Goal: Find specific page/section: Find specific page/section

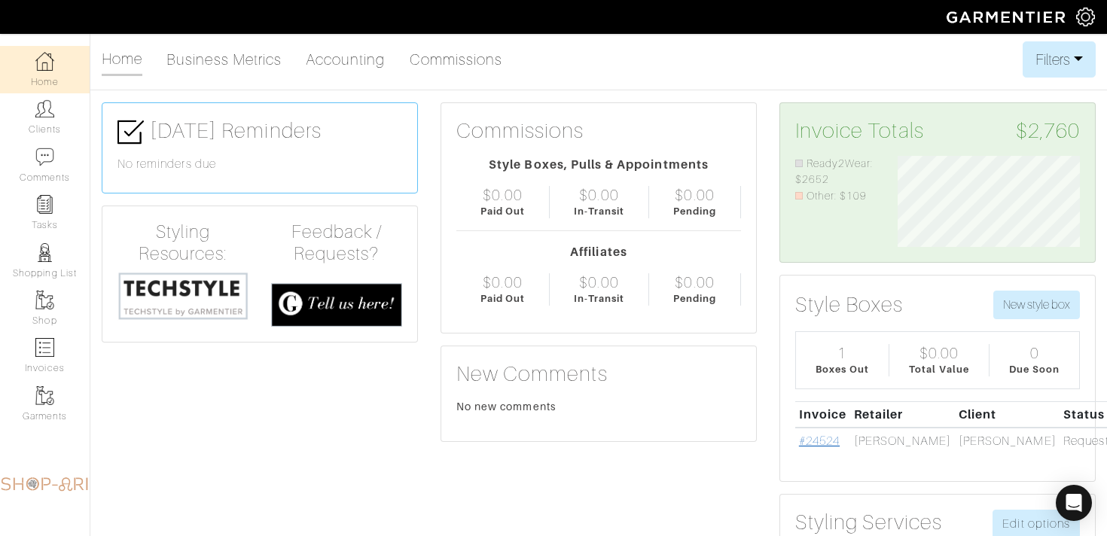
scroll to position [91, 205]
click at [827, 436] on link "#24524" at bounding box center [819, 441] width 41 height 14
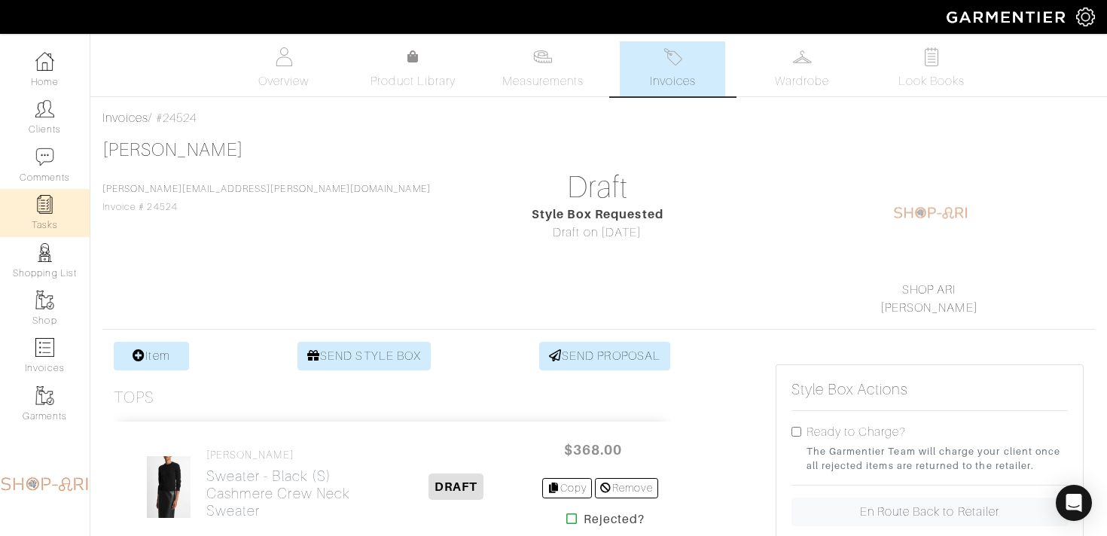
click at [54, 218] on link "Tasks" at bounding box center [45, 212] width 90 height 47
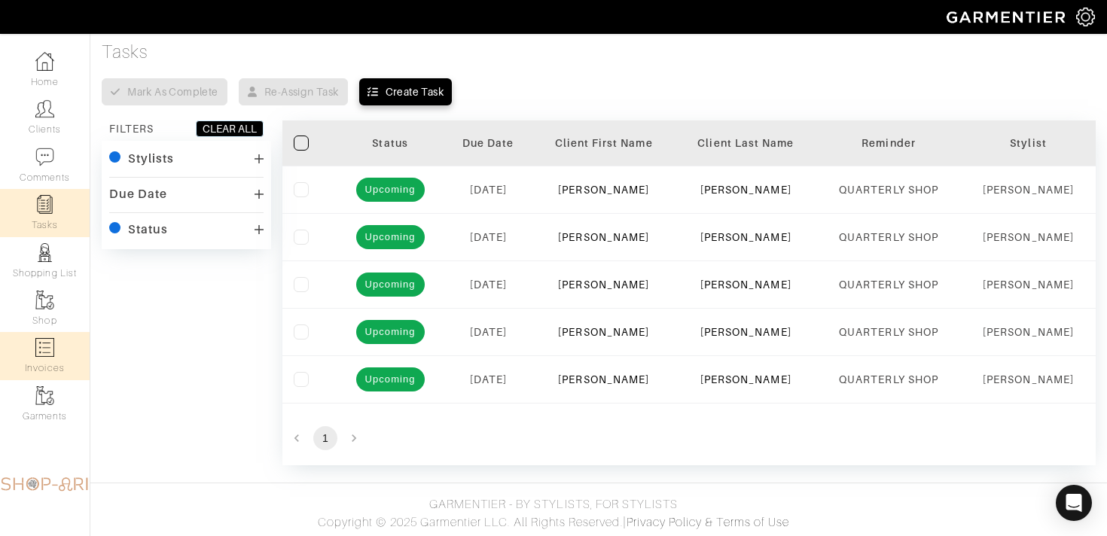
click at [60, 357] on link "Invoices" at bounding box center [45, 355] width 90 height 47
select select
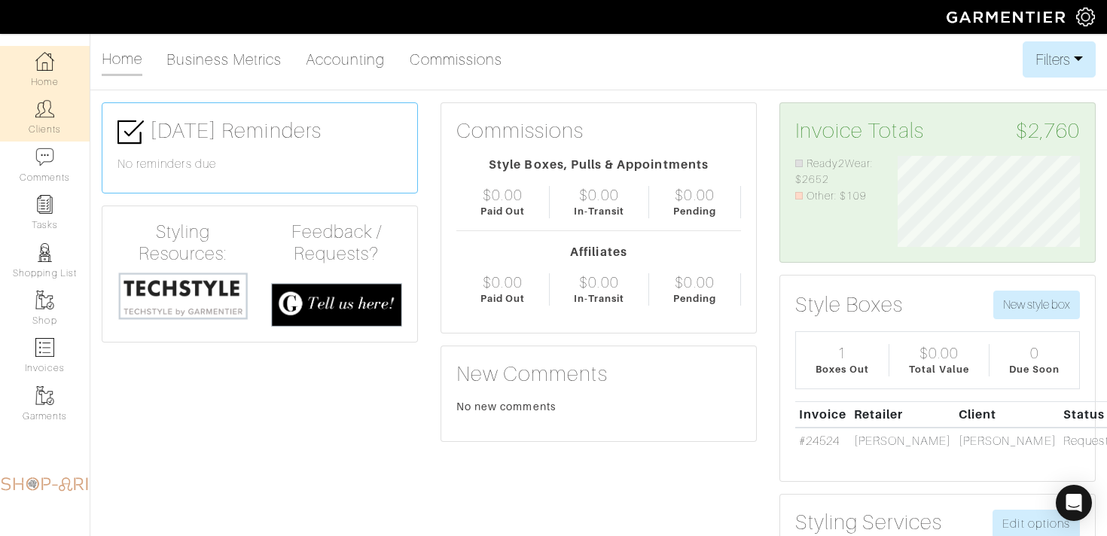
scroll to position [91, 205]
click at [59, 124] on link "Clients" at bounding box center [45, 116] width 90 height 47
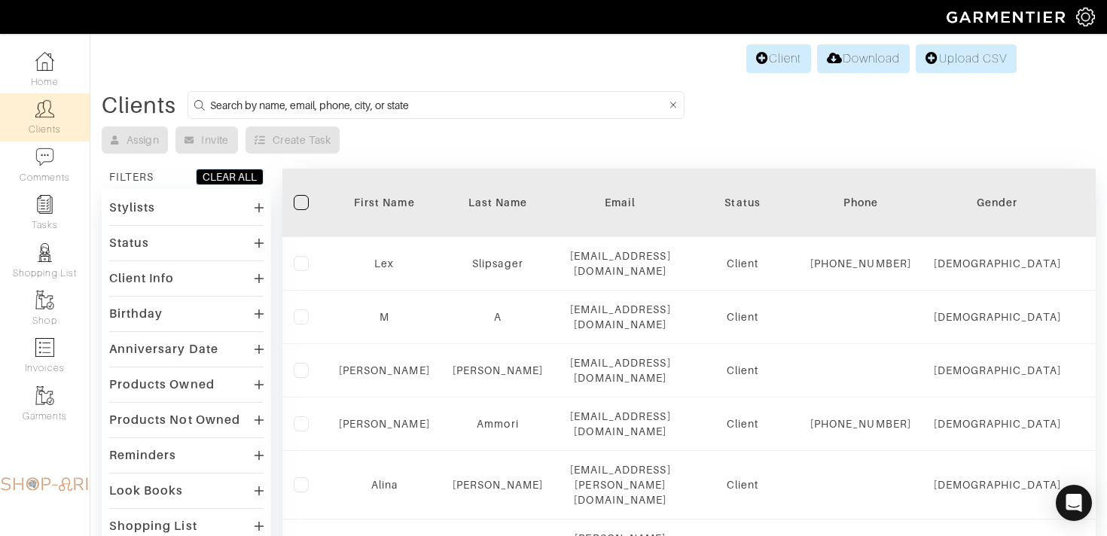
click at [352, 108] on input at bounding box center [438, 105] width 456 height 19
type input "bill"
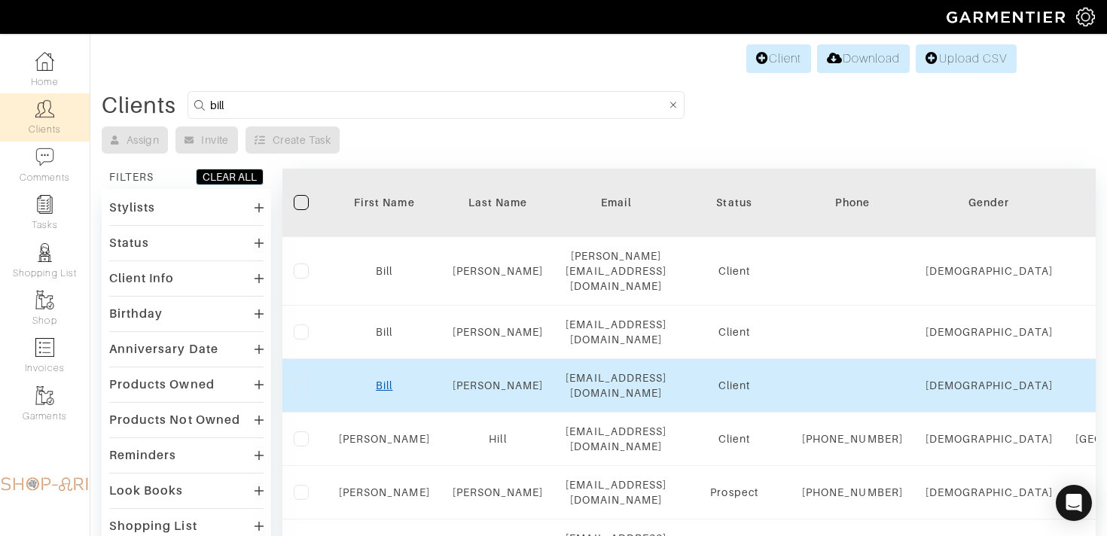
click at [378, 380] on link "Bill" at bounding box center [384, 386] width 17 height 12
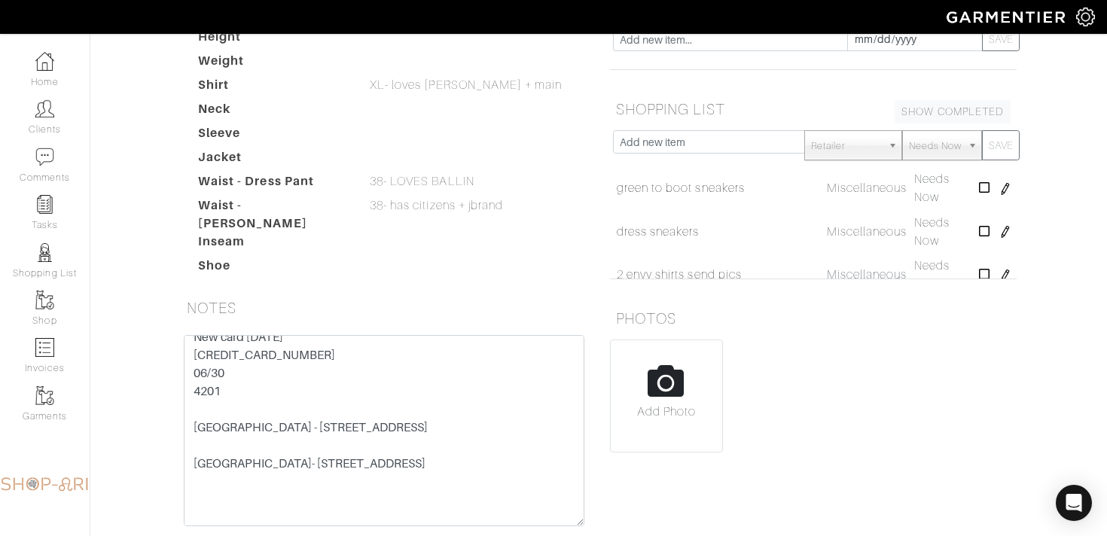
scroll to position [229, 0]
